Goal: Check status: Check status

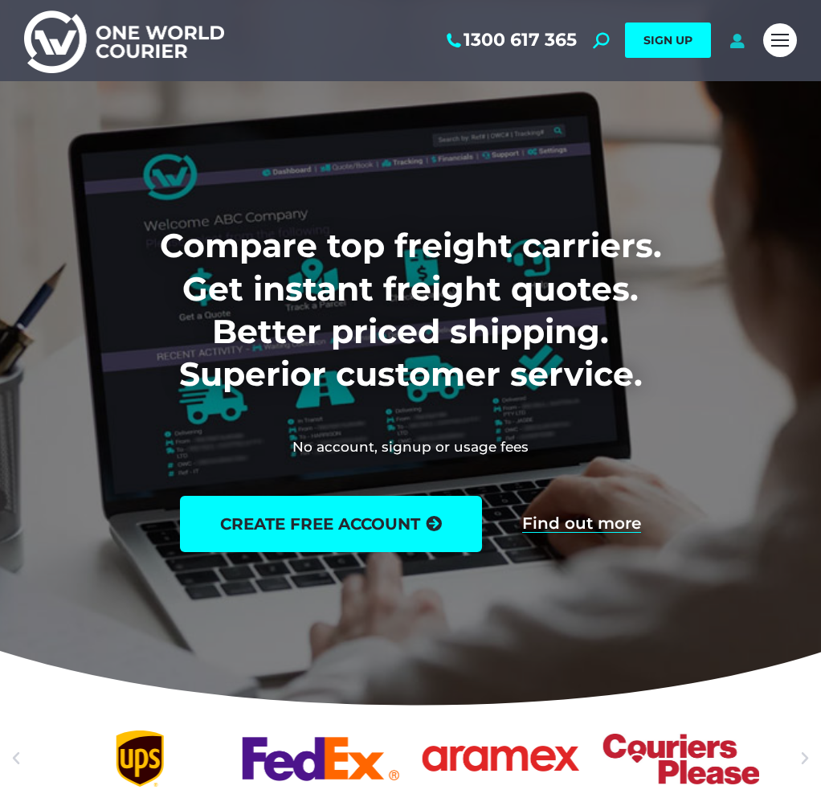
click at [739, 43] on icon at bounding box center [737, 40] width 20 height 16
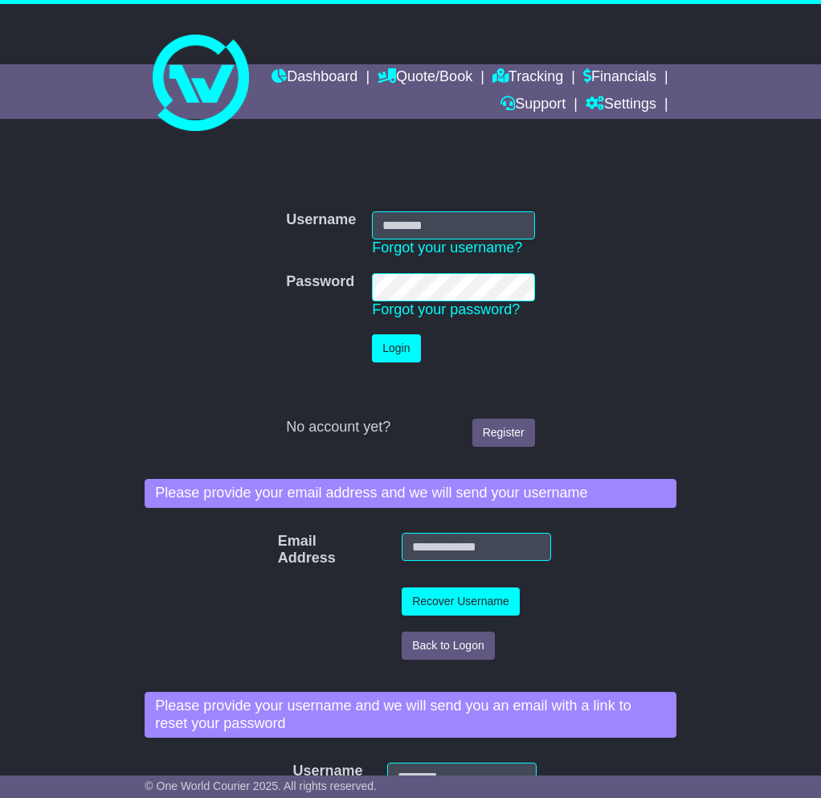
type input "**********"
click at [393, 354] on button "Login" at bounding box center [396, 348] width 48 height 28
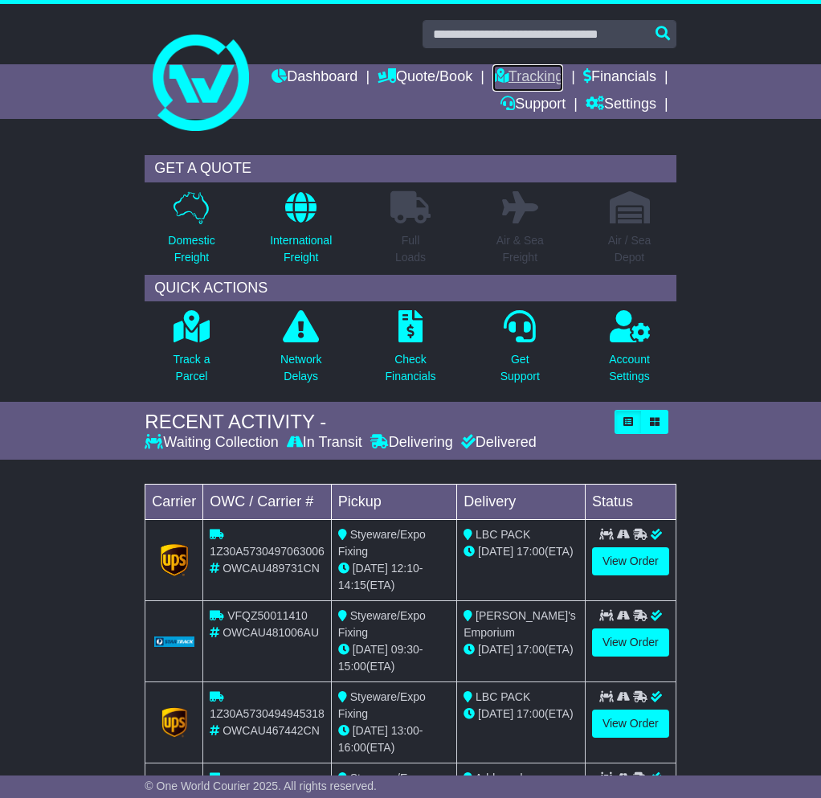
click at [563, 76] on link "Tracking" at bounding box center [528, 77] width 71 height 27
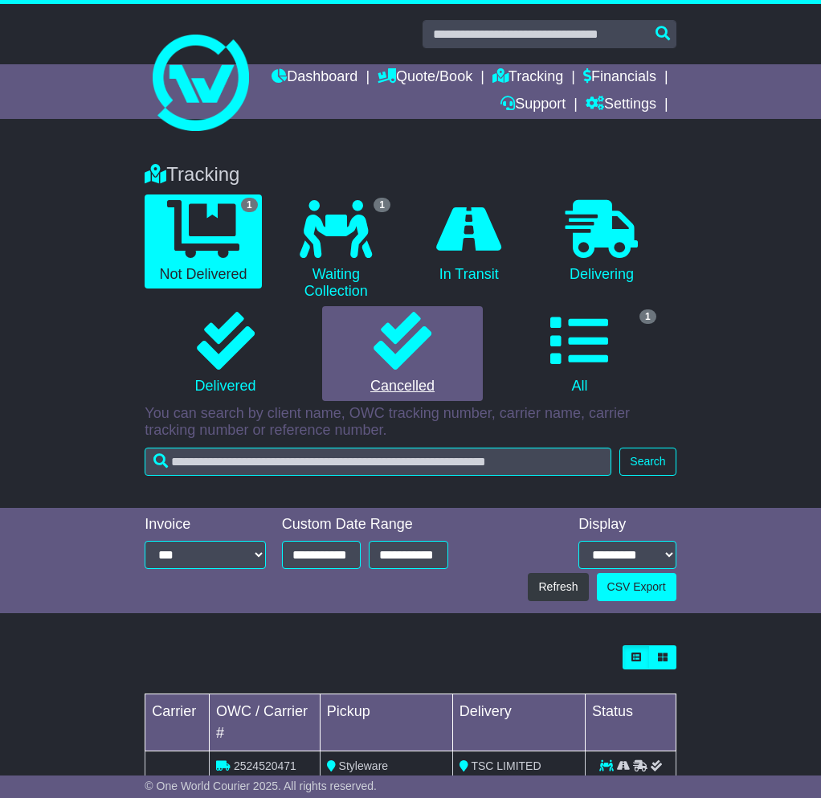
scroll to position [75, 0]
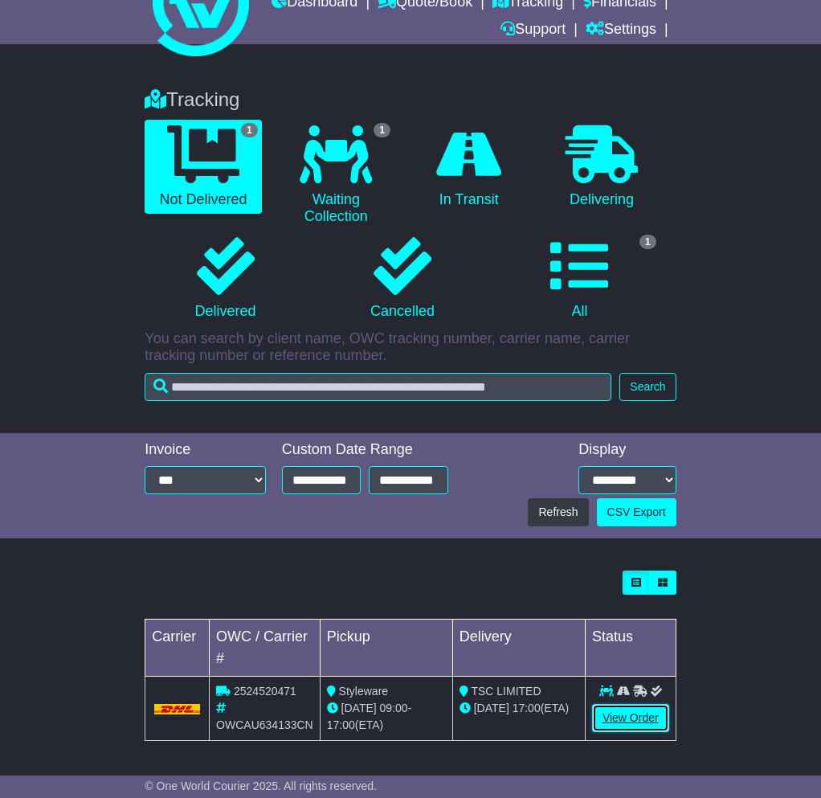
click at [624, 719] on link "View Order" at bounding box center [630, 718] width 77 height 28
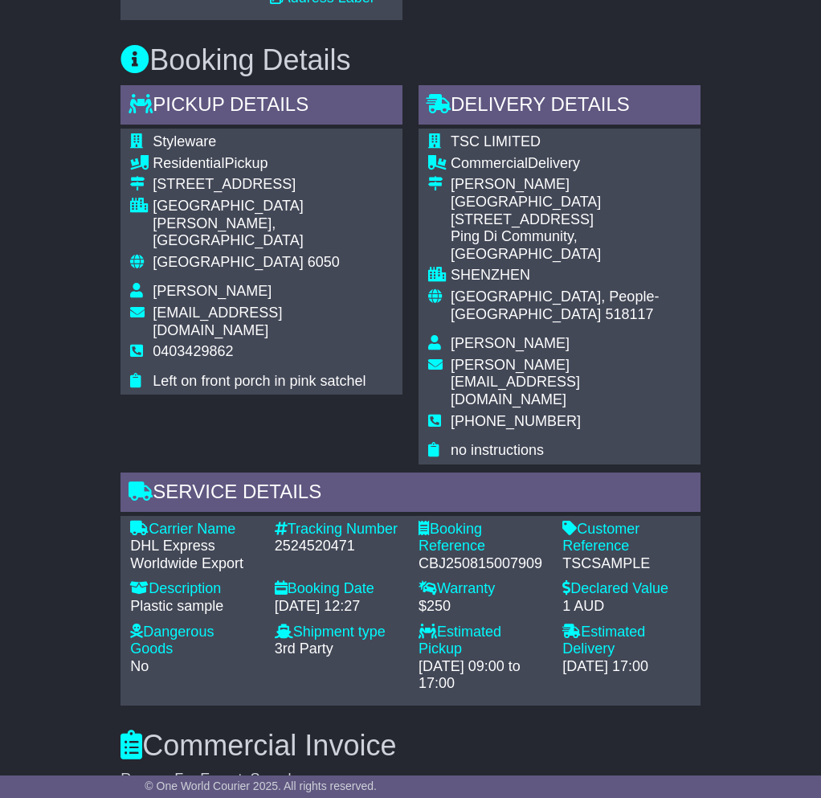
scroll to position [1159, 0]
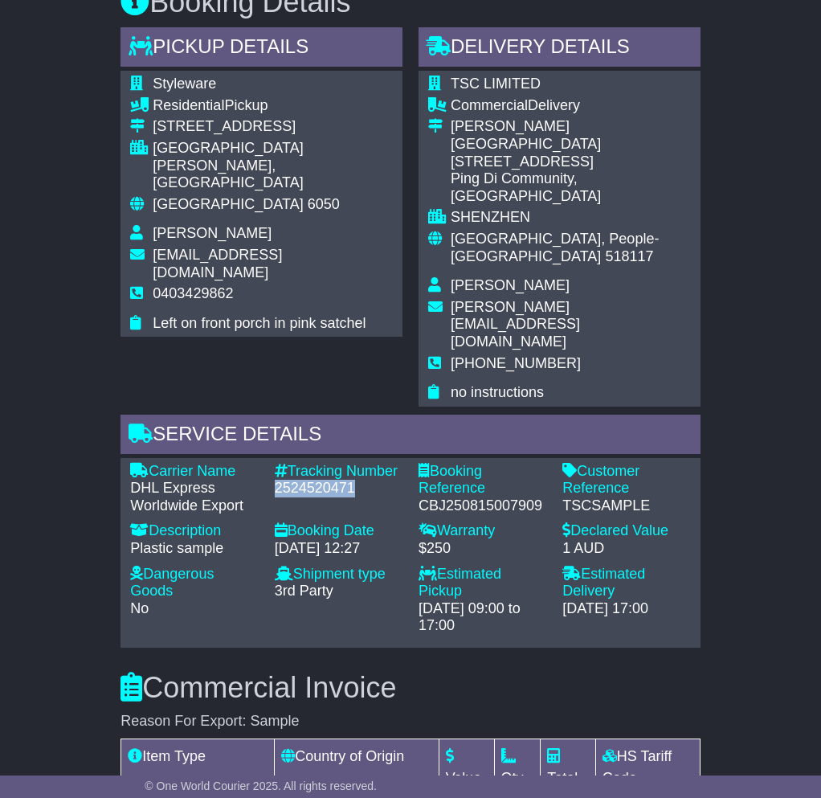
drag, startPoint x: 366, startPoint y: 420, endPoint x: 269, endPoint y: 420, distance: 97.2
click at [269, 463] on div "Tracking Number - 2524520471" at bounding box center [339, 489] width 144 height 52
copy div "2524520471"
